Goal: Information Seeking & Learning: Check status

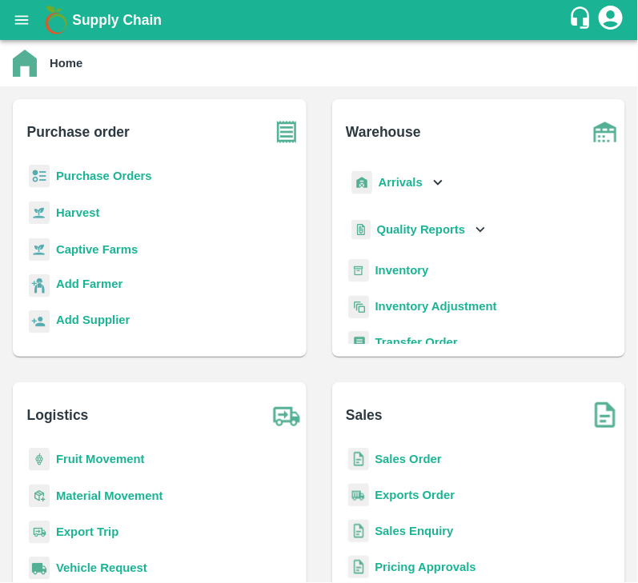
click at [97, 170] on b "Purchase Orders" at bounding box center [104, 176] width 96 height 13
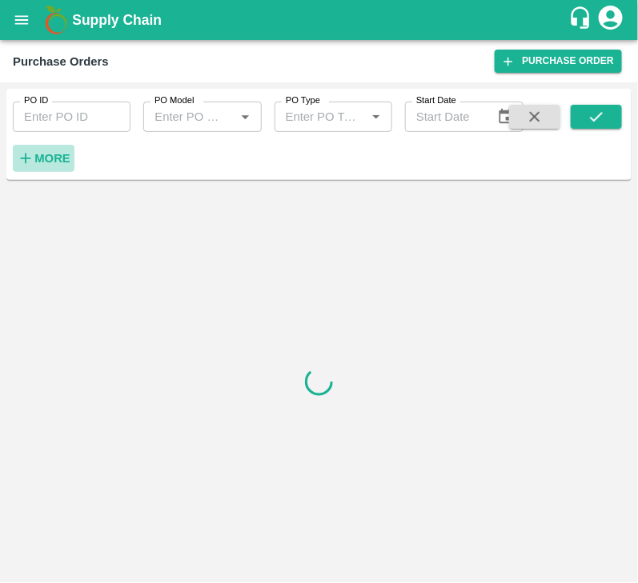
click at [41, 155] on strong "More" at bounding box center [52, 158] width 36 height 13
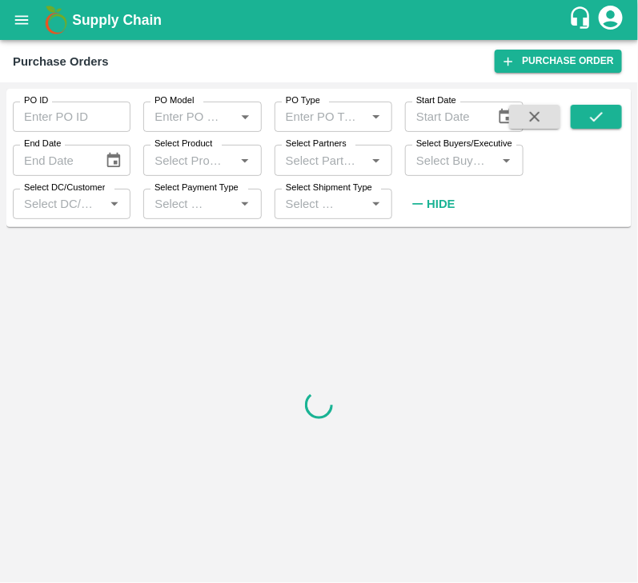
click at [442, 154] on input "Select Buyers/Executive" at bounding box center [451, 160] width 82 height 21
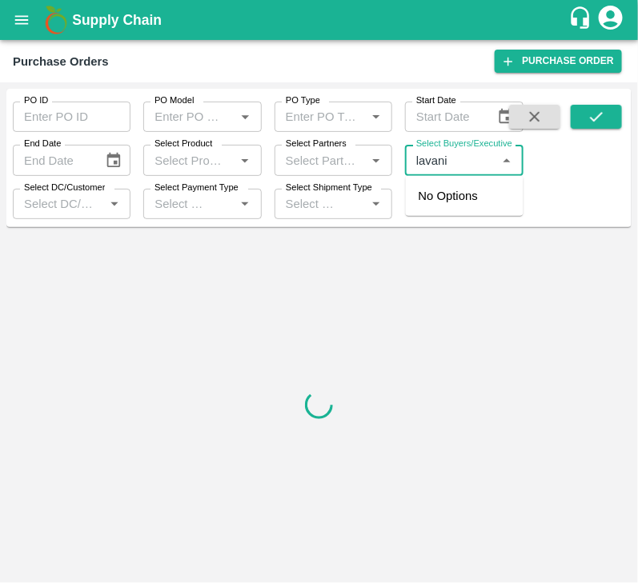
type input "[PERSON_NAME]"
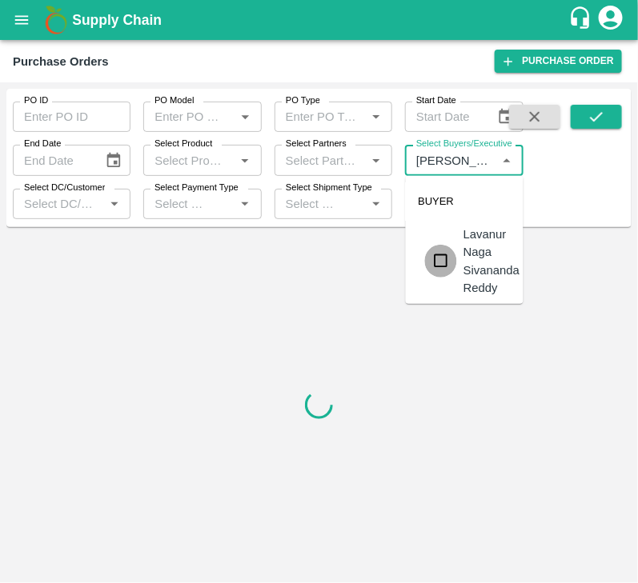
click at [444, 252] on input "checkbox" at bounding box center [441, 261] width 32 height 32
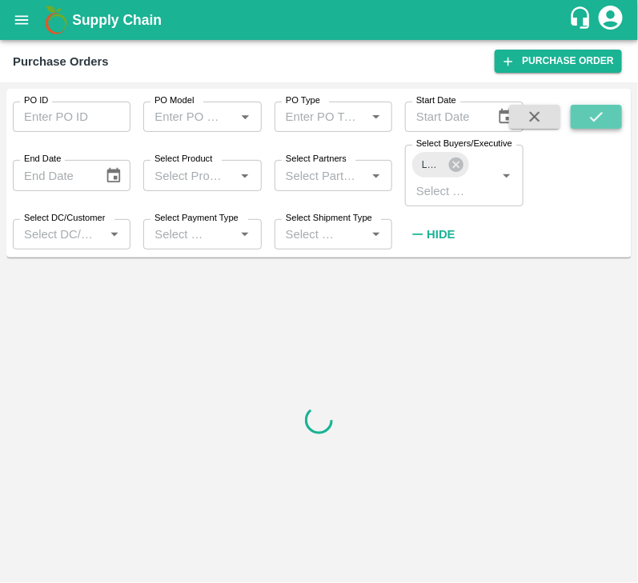
click at [588, 122] on icon "submit" at bounding box center [596, 117] width 18 height 18
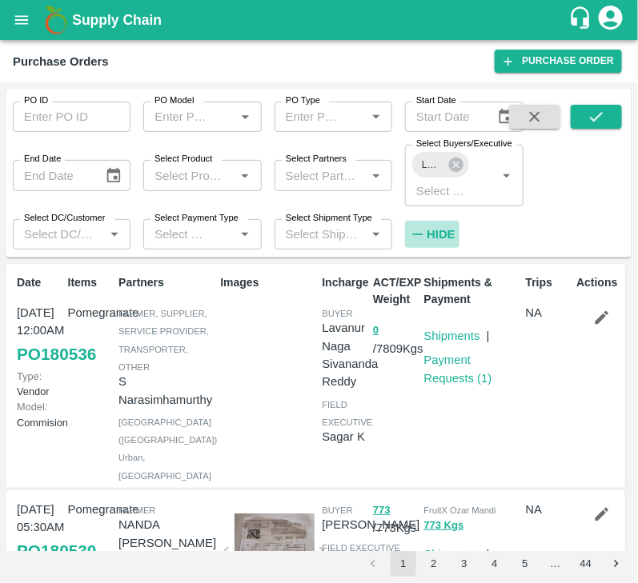
click at [429, 234] on strong "Hide" at bounding box center [440, 234] width 28 height 13
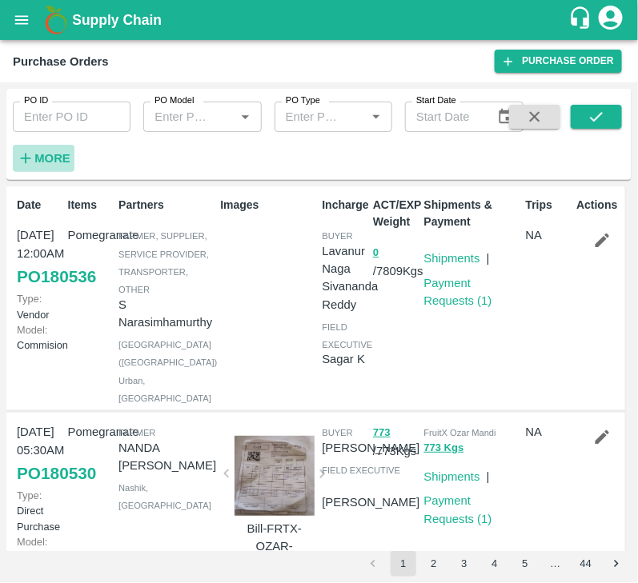
click at [57, 155] on strong "More" at bounding box center [52, 158] width 36 height 13
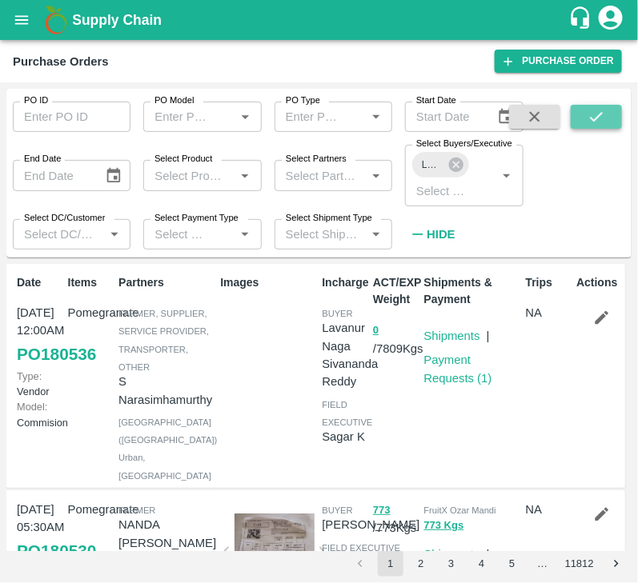
click at [598, 114] on icon "submit" at bounding box center [596, 117] width 18 height 18
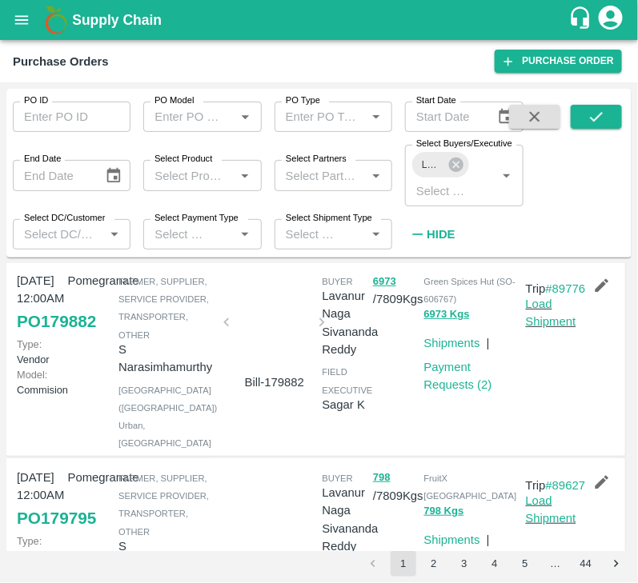
scroll to position [1476, 0]
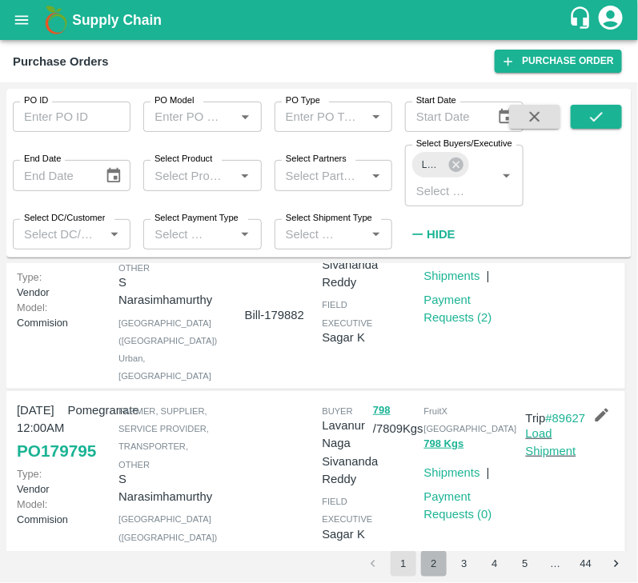
click at [428, 557] on button "2" at bounding box center [434, 564] width 26 height 26
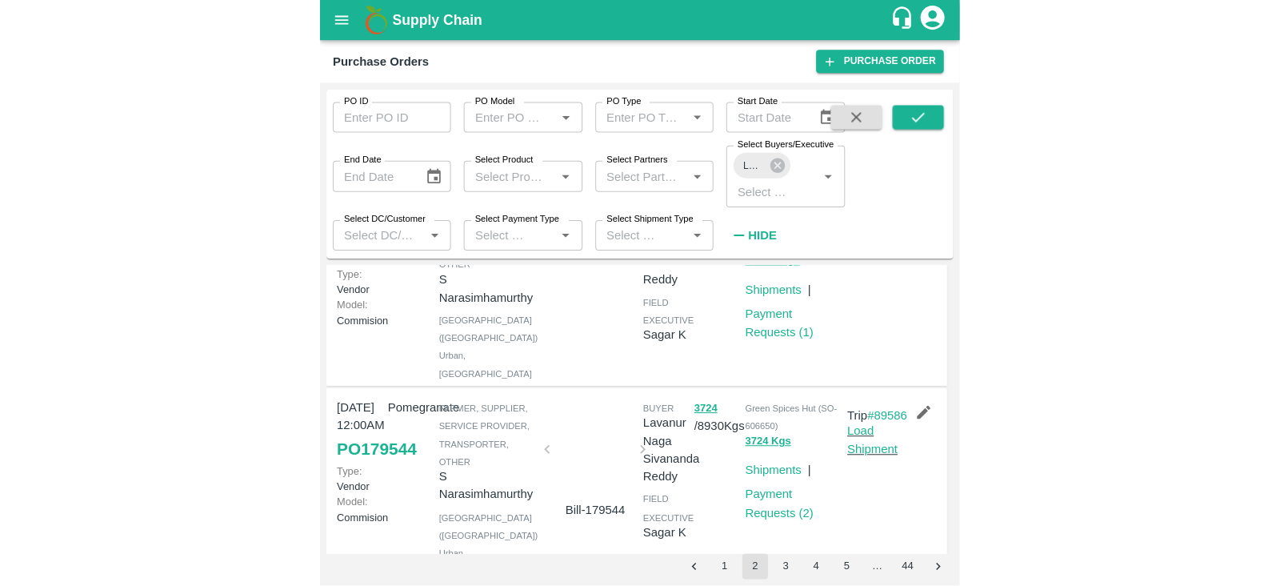
scroll to position [0, 0]
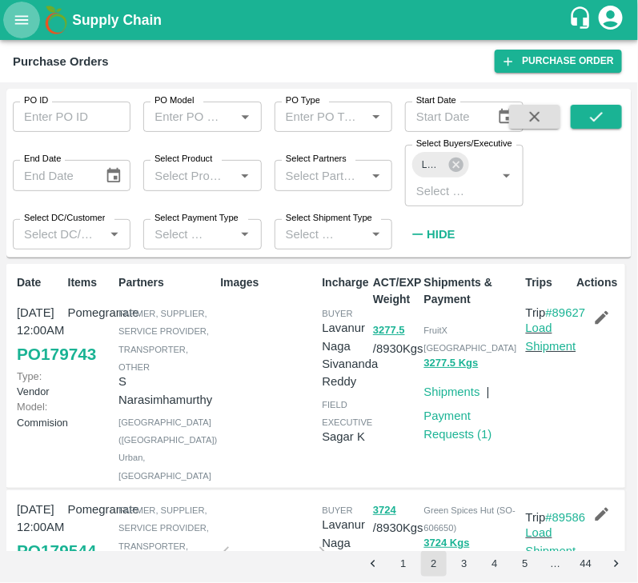
click at [24, 24] on icon "open drawer" at bounding box center [22, 19] width 14 height 9
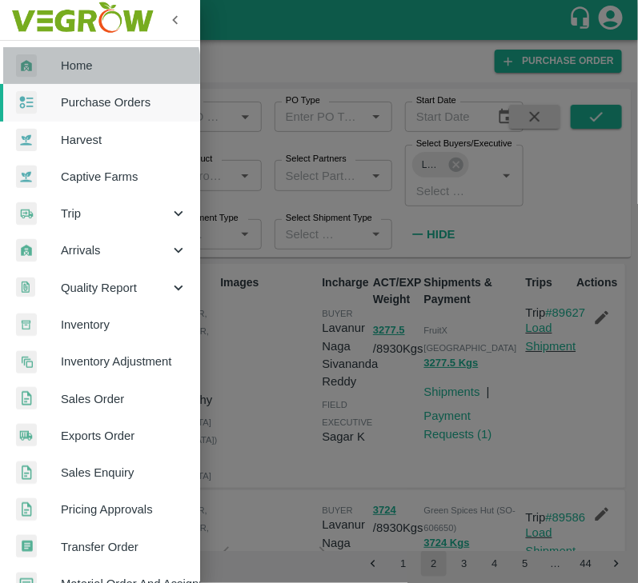
click at [88, 73] on span "Home" at bounding box center [124, 66] width 126 height 18
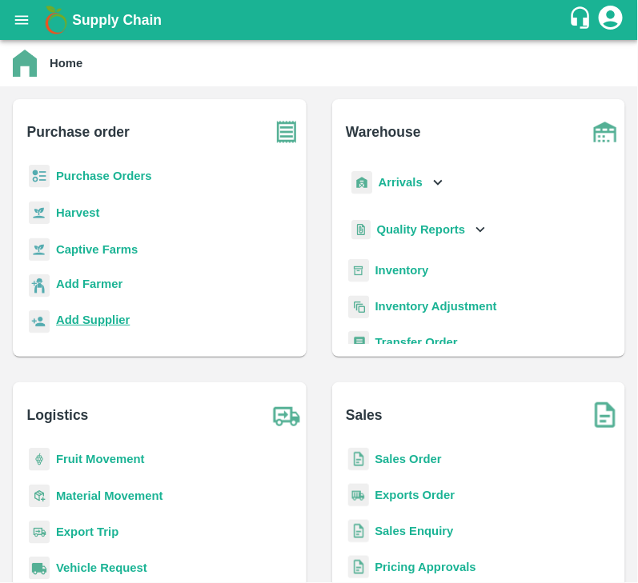
click at [88, 324] on b "Add Supplier" at bounding box center [93, 320] width 74 height 13
click at [104, 314] on b "Add Supplier" at bounding box center [93, 320] width 74 height 13
click at [73, 175] on b "Purchase Orders" at bounding box center [104, 176] width 96 height 13
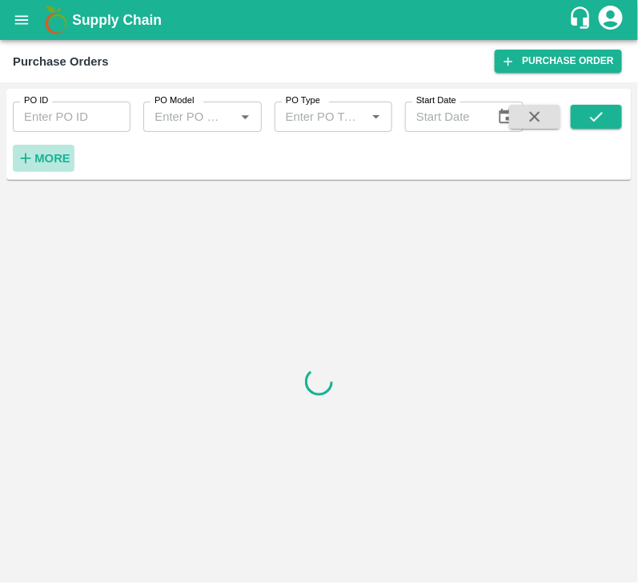
click at [50, 166] on h6 "More" at bounding box center [52, 158] width 36 height 21
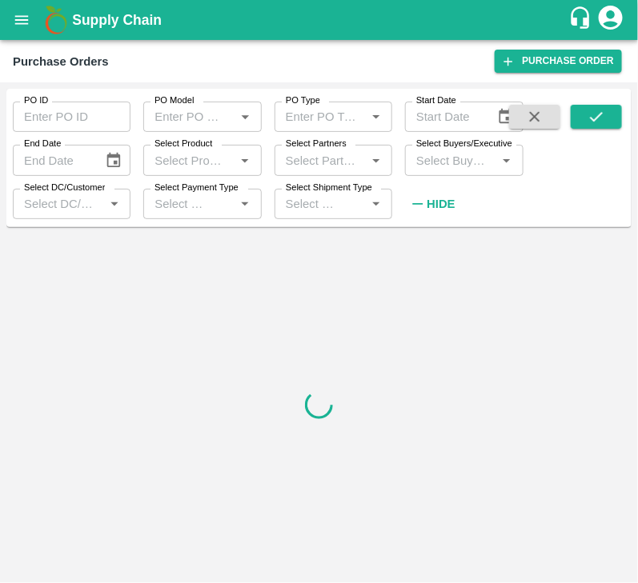
click at [432, 156] on input "Select Buyers/Executive" at bounding box center [451, 160] width 82 height 21
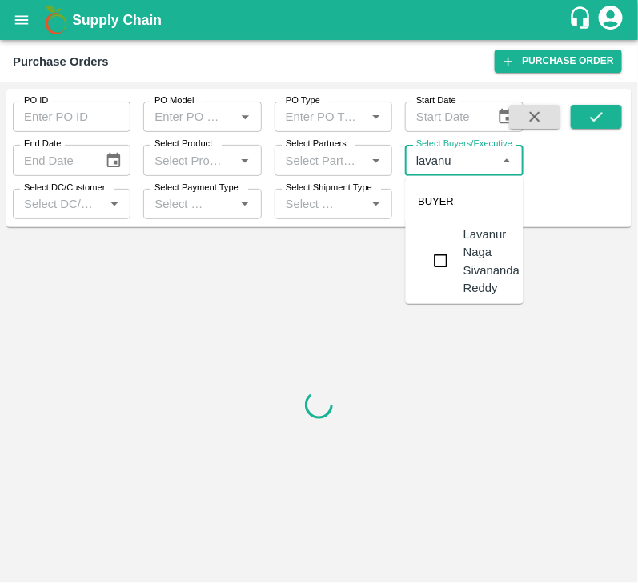
type input "lavanur"
click at [446, 263] on input "checkbox" at bounding box center [441, 261] width 32 height 32
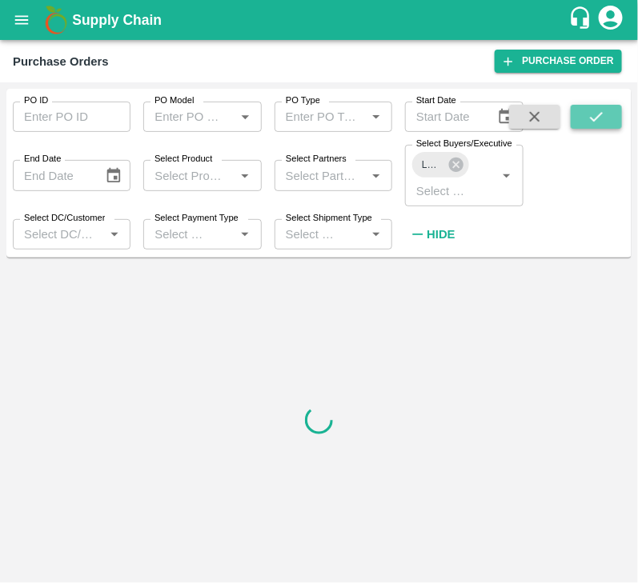
click at [601, 116] on icon "submit" at bounding box center [596, 117] width 18 height 18
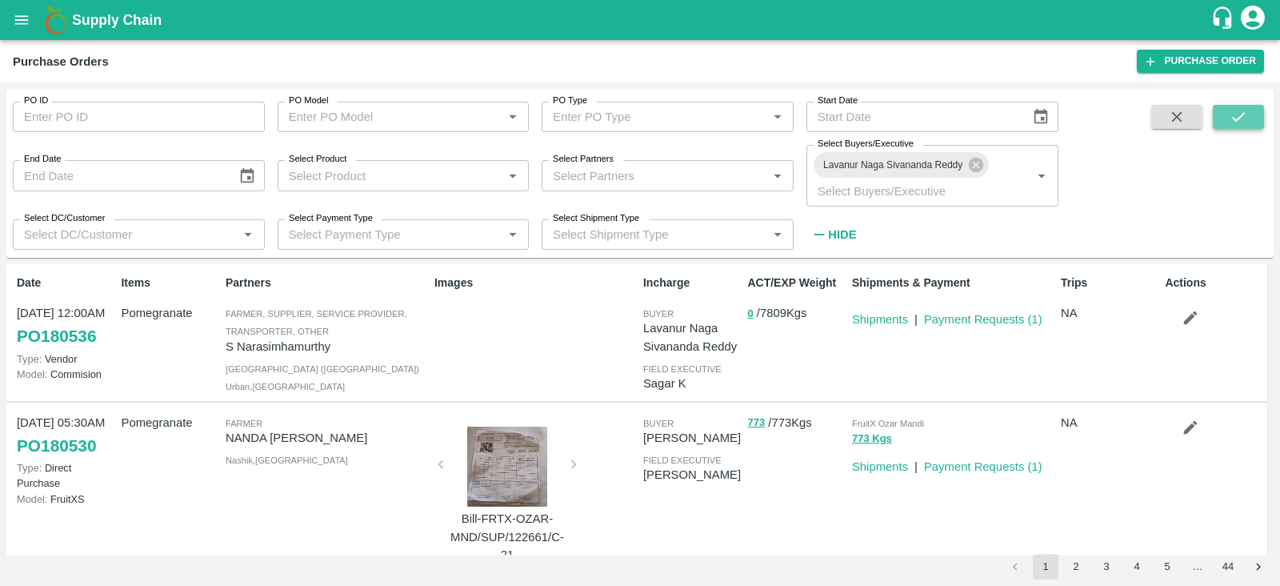
click at [637, 106] on button "submit" at bounding box center [1238, 117] width 51 height 24
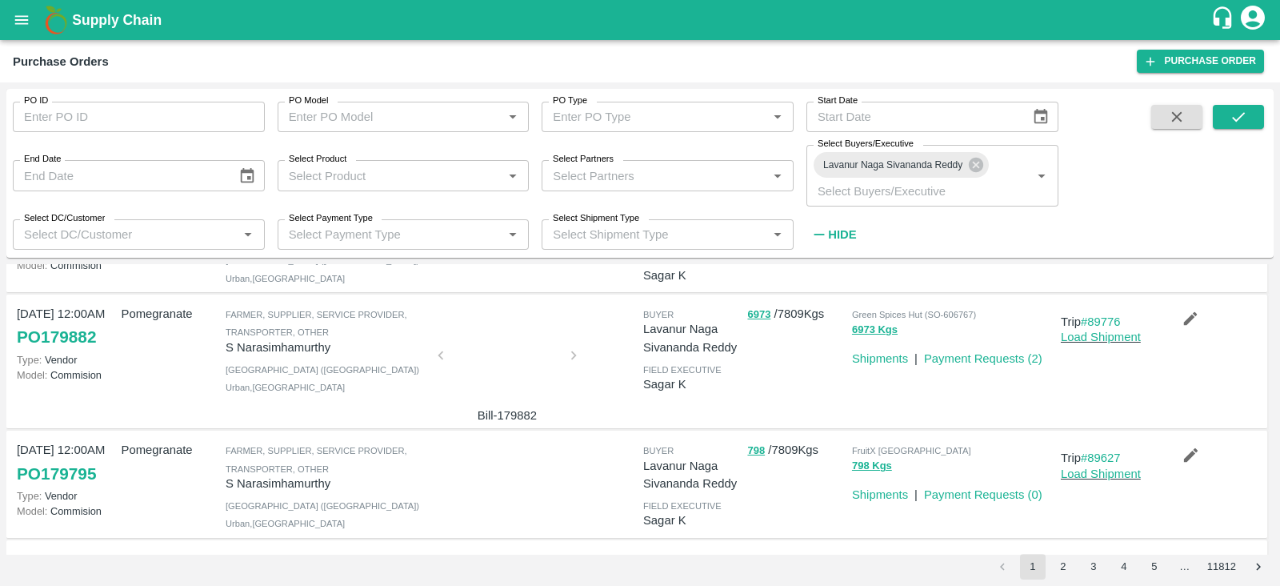
scroll to position [870, 0]
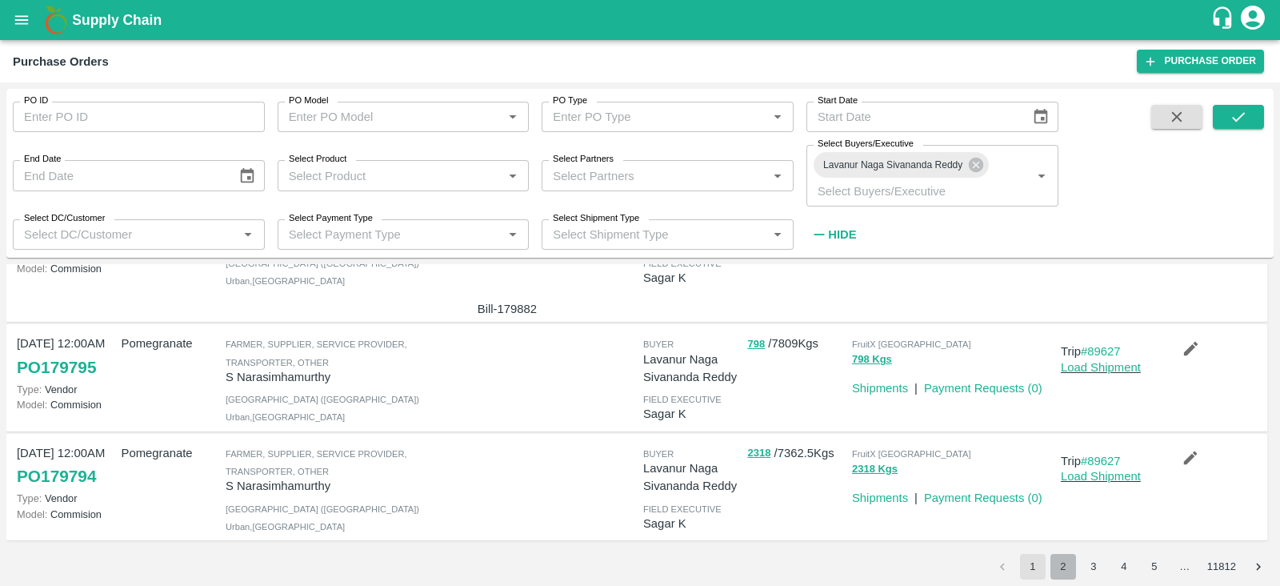
click at [637, 561] on button "2" at bounding box center [1063, 567] width 26 height 26
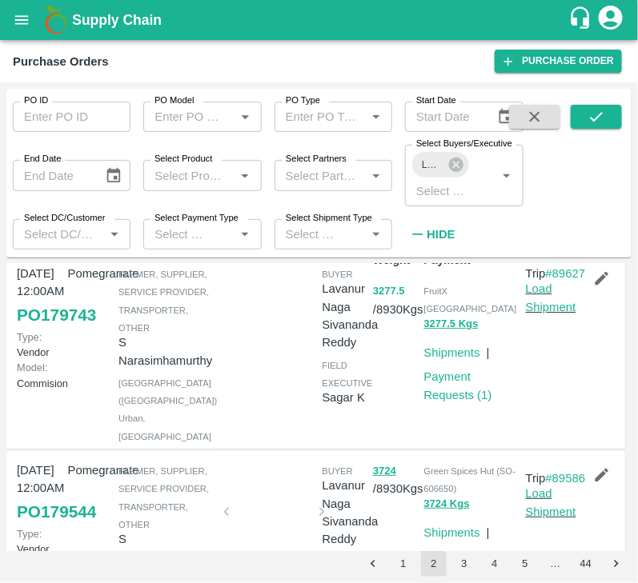
scroll to position [0, 0]
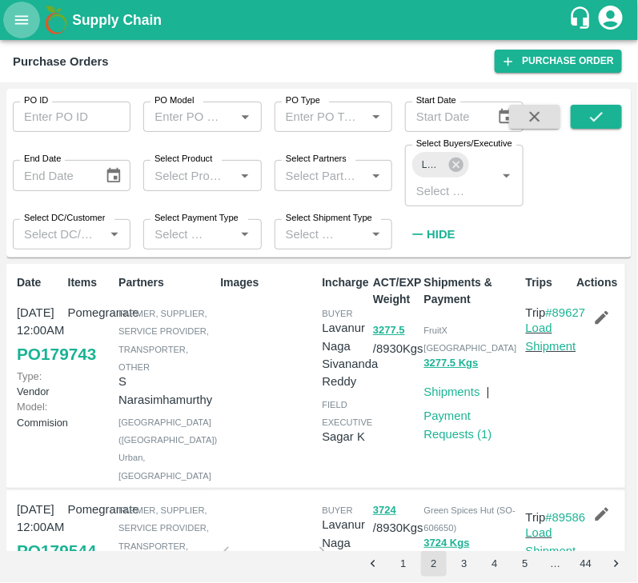
click at [19, 27] on icon "open drawer" at bounding box center [22, 20] width 18 height 18
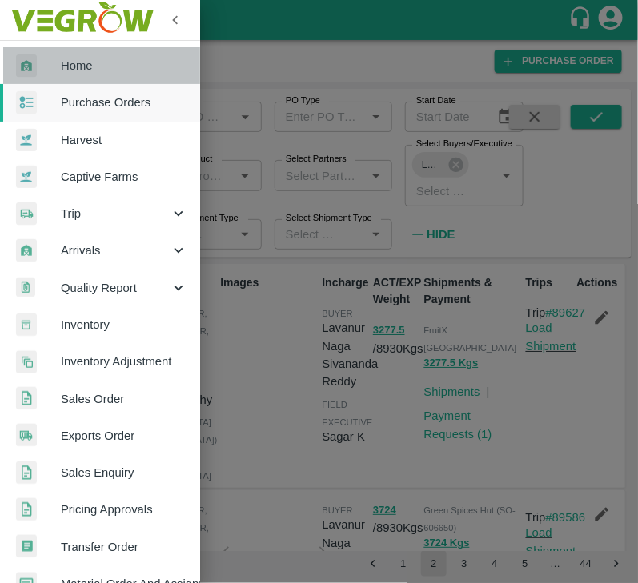
click at [102, 66] on span "Home" at bounding box center [124, 66] width 126 height 18
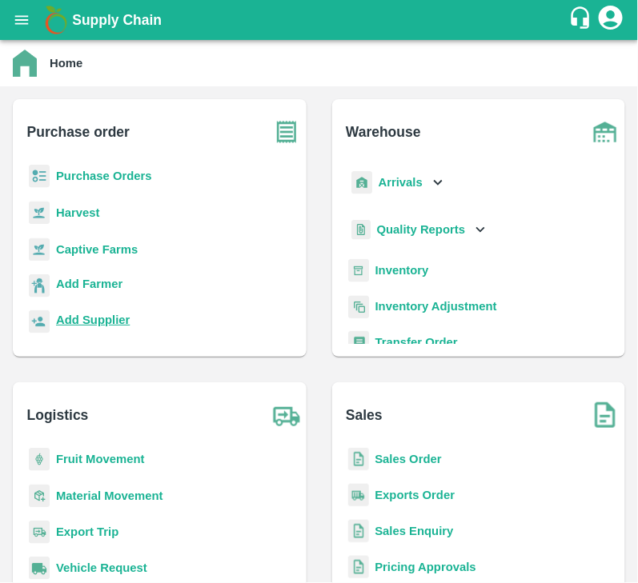
click at [118, 318] on b "Add Supplier" at bounding box center [93, 320] width 74 height 13
